Goal: Transaction & Acquisition: Purchase product/service

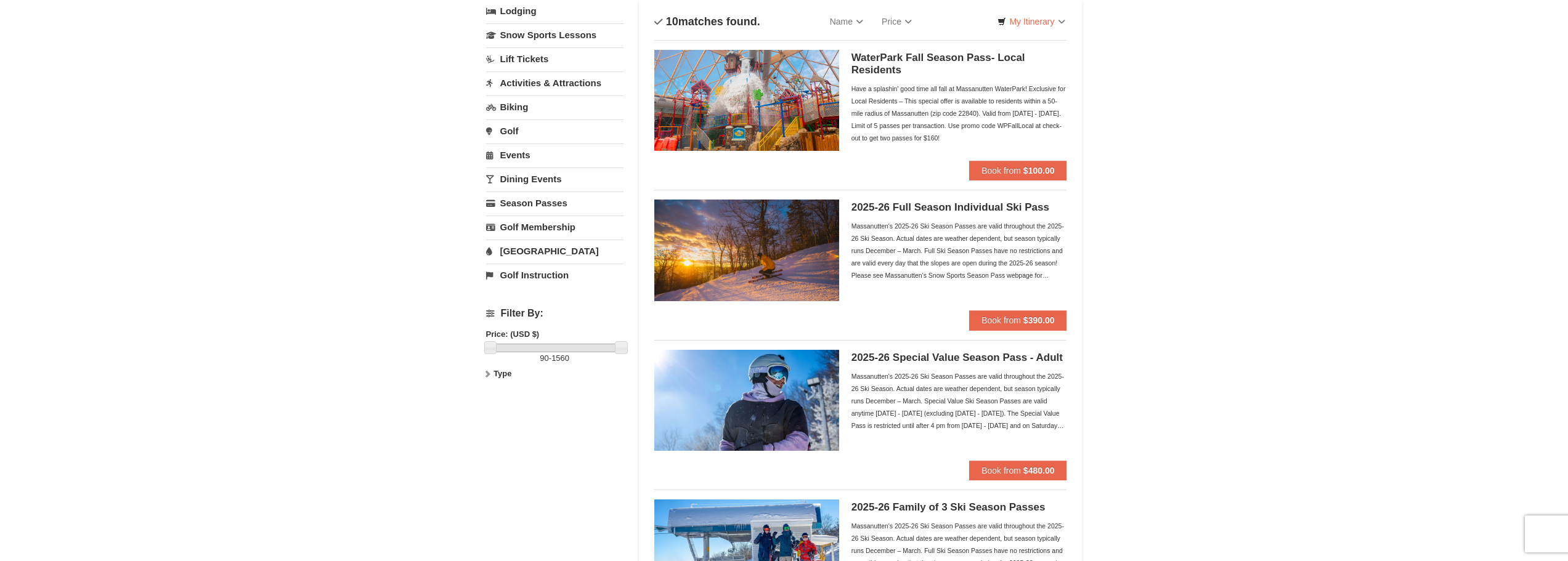
scroll to position [62, 0]
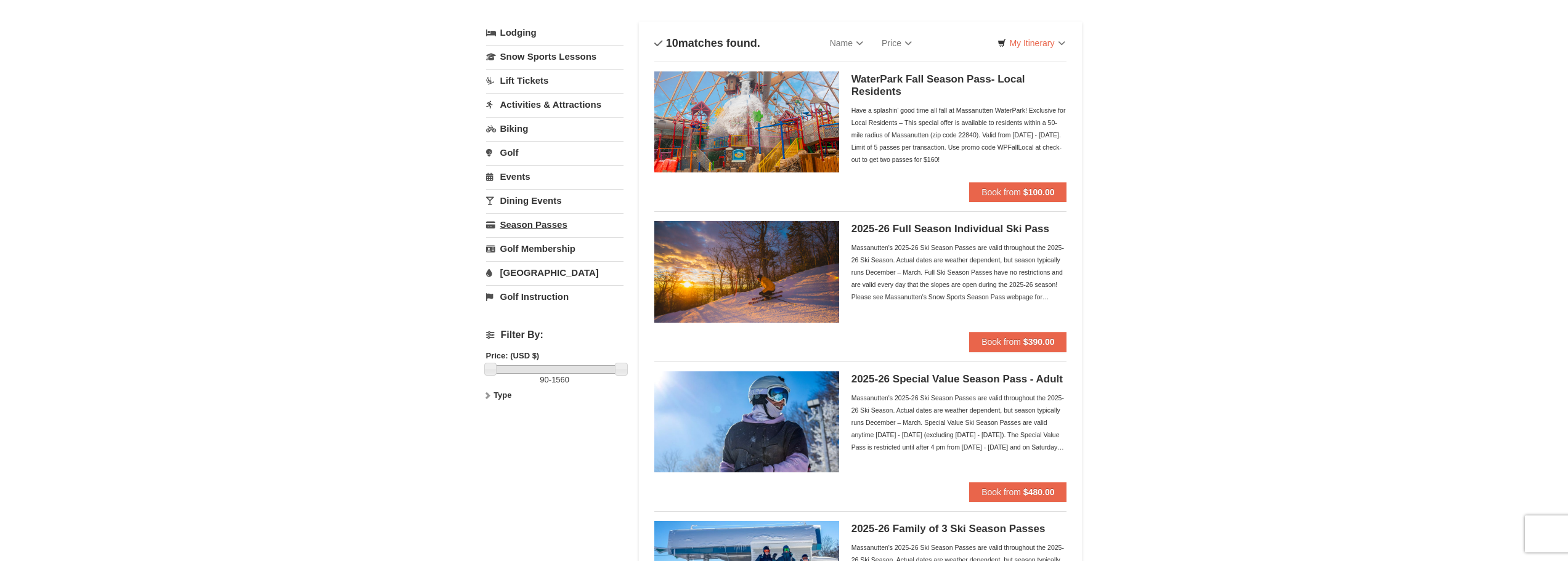
click at [511, 233] on link "Season Passes" at bounding box center [555, 225] width 138 height 23
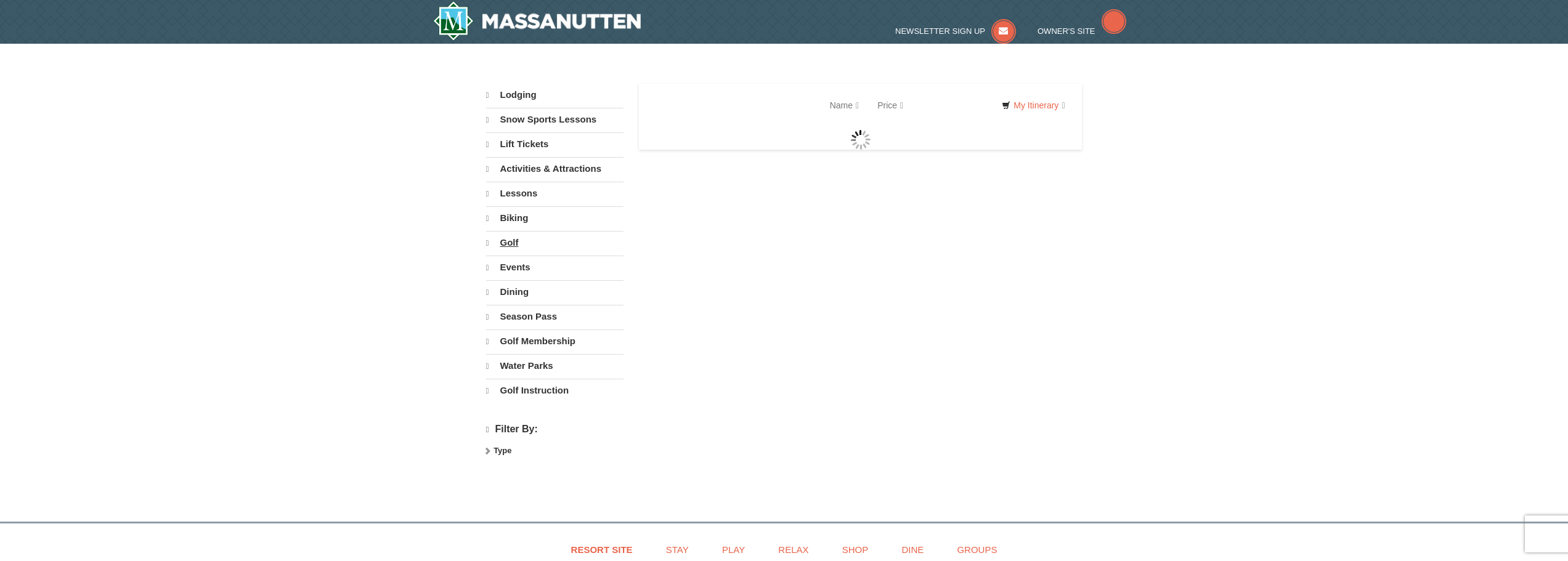
select select "9"
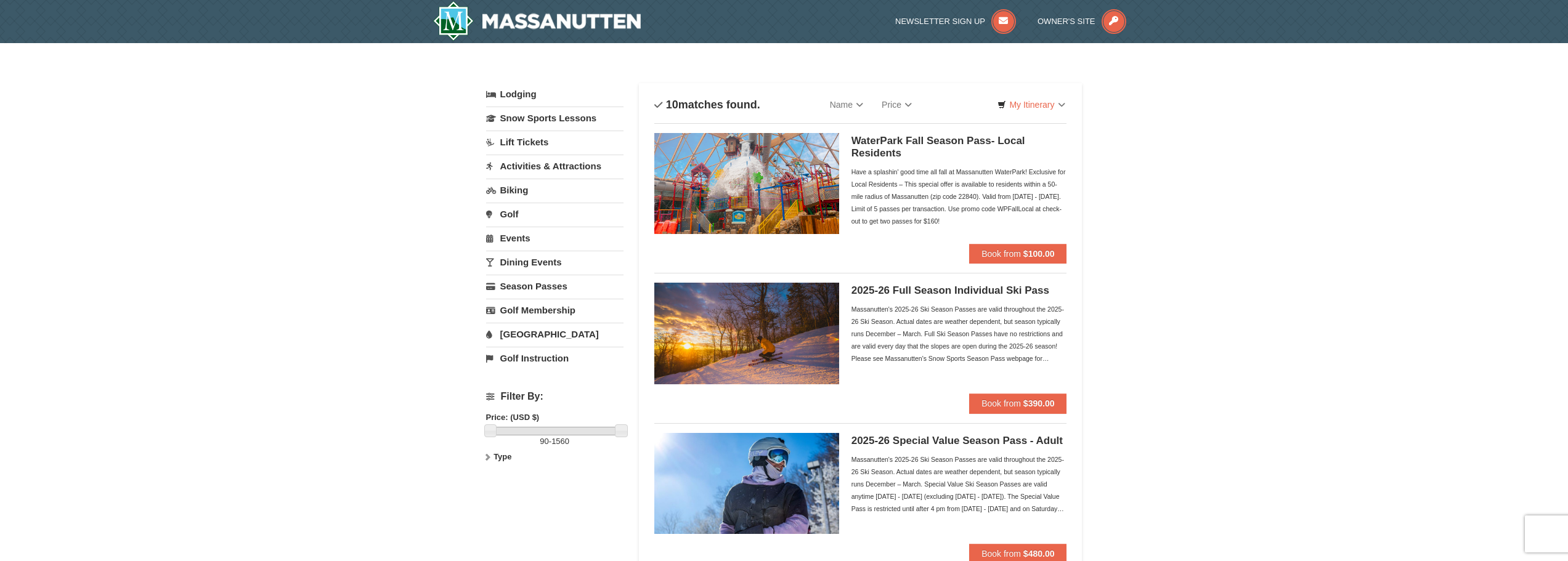
scroll to position [62, 0]
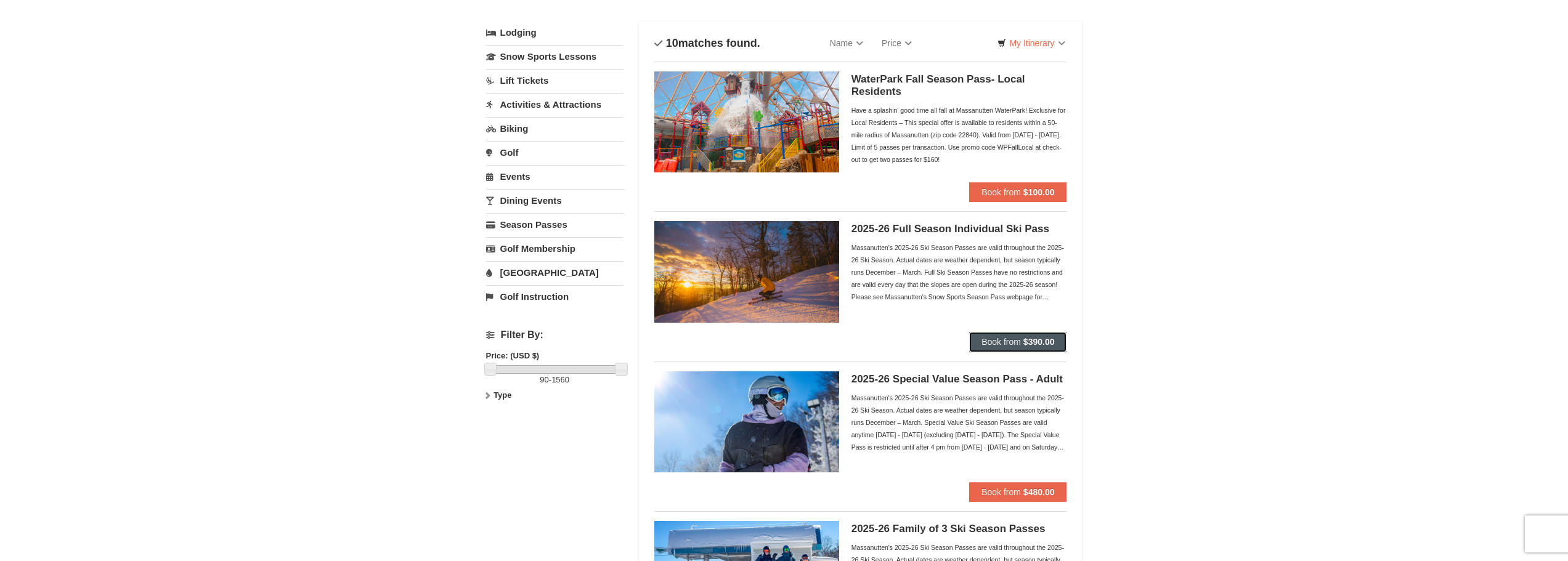
click at [1044, 336] on button "Book from $390.00" at bounding box center [1018, 342] width 97 height 20
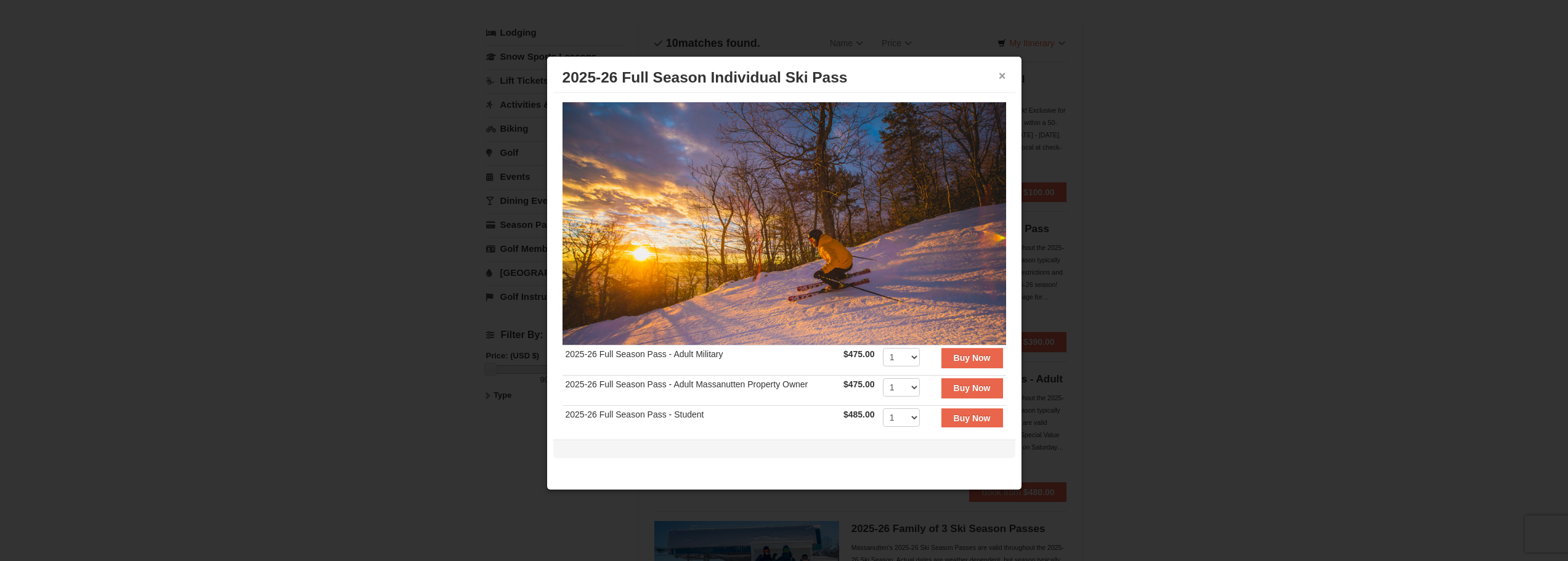
click at [1002, 76] on button "×" at bounding box center [1003, 76] width 8 height 12
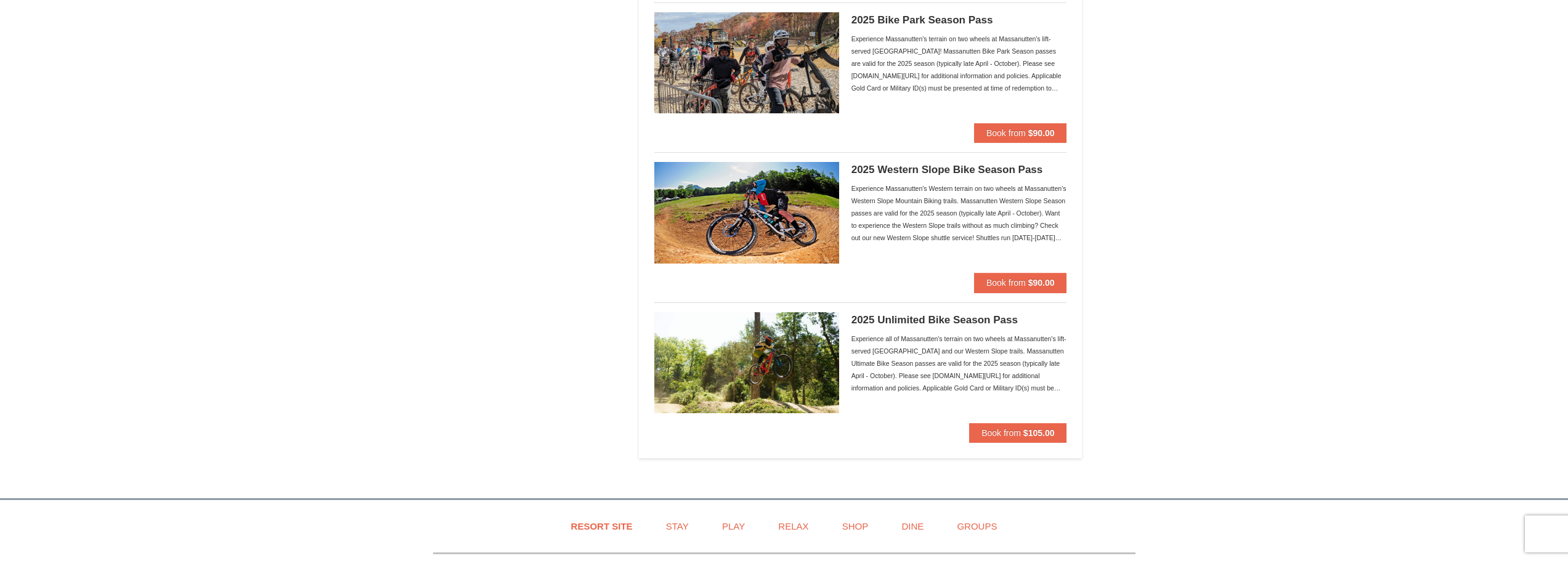
scroll to position [1403, 0]
